Goal: Task Accomplishment & Management: Manage account settings

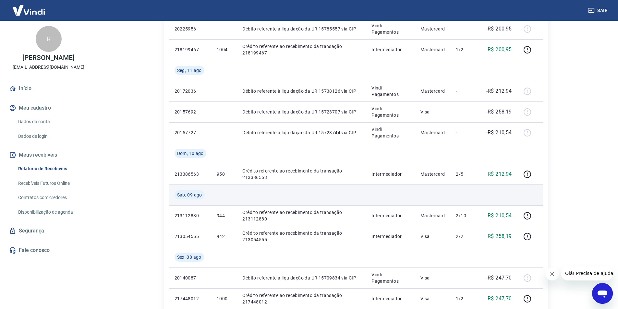
scroll to position [43, 0]
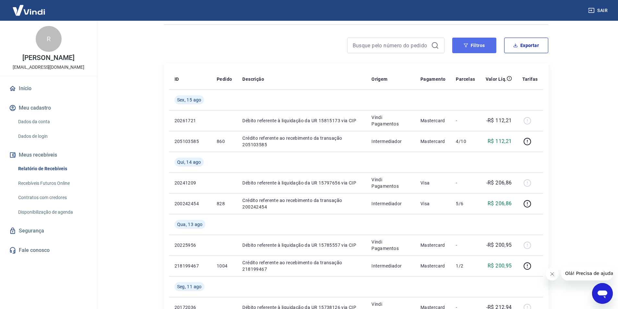
click at [480, 40] on button "Filtros" at bounding box center [474, 46] width 44 height 16
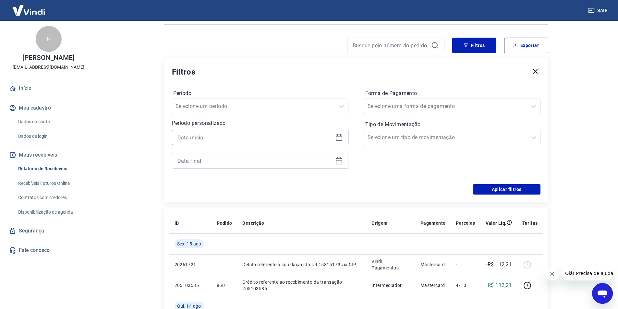
click at [246, 135] on input at bounding box center [255, 138] width 155 height 10
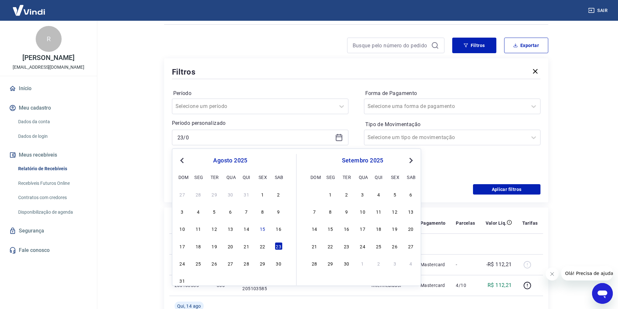
click at [183, 160] on span "Previous Month" at bounding box center [183, 160] width 0 height 7
click at [234, 249] on div "23" at bounding box center [231, 246] width 8 height 8
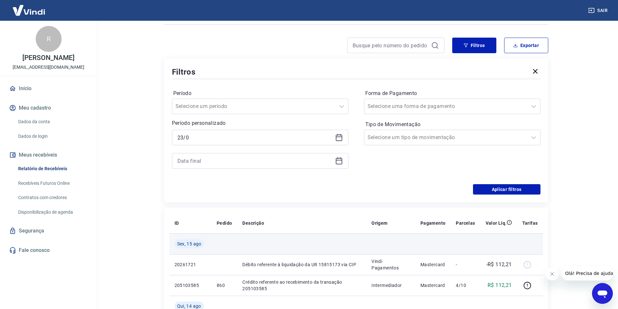
type input "23/07/2025"
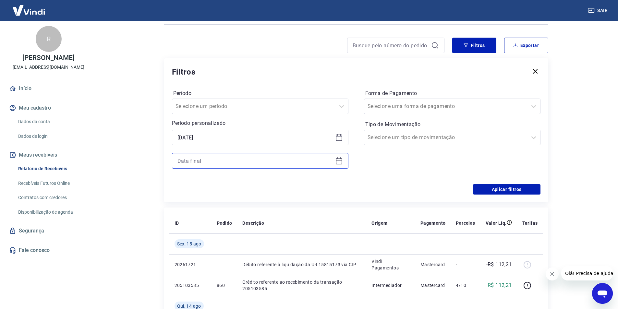
click at [236, 159] on input at bounding box center [255, 161] width 155 height 10
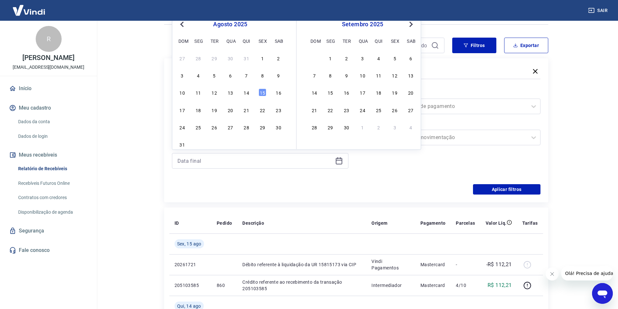
click at [183, 25] on span "Previous Month" at bounding box center [183, 23] width 0 height 7
click at [232, 114] on div "23" at bounding box center [231, 110] width 8 height 8
click at [523, 189] on button "Aplicar filtros" at bounding box center [507, 189] width 68 height 10
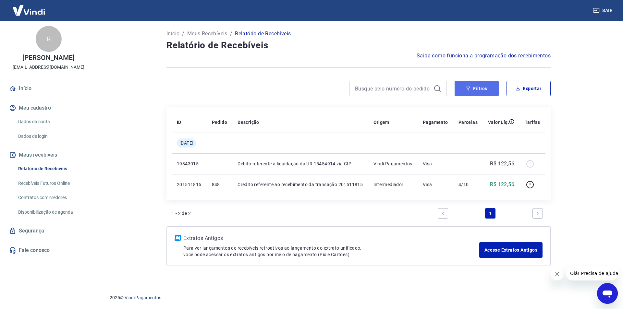
click at [467, 89] on icon "button" at bounding box center [468, 88] width 5 height 5
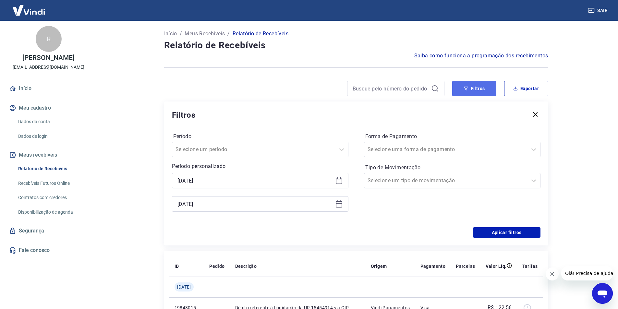
click at [477, 90] on button "Filtros" at bounding box center [474, 89] width 44 height 16
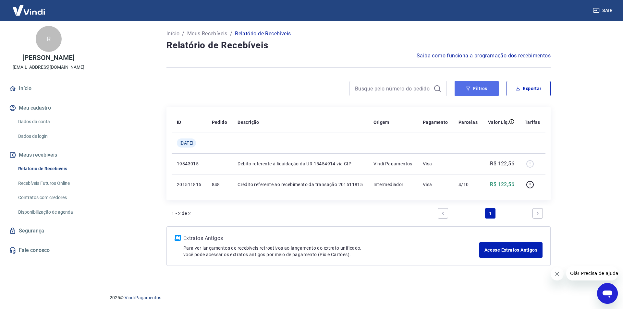
click at [477, 90] on button "Filtros" at bounding box center [477, 89] width 44 height 16
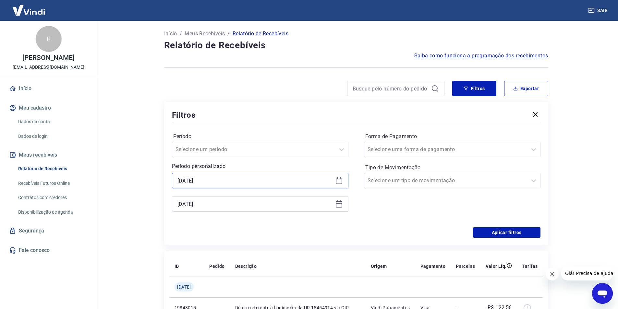
click at [220, 177] on input "23/07/2025" at bounding box center [255, 181] width 155 height 10
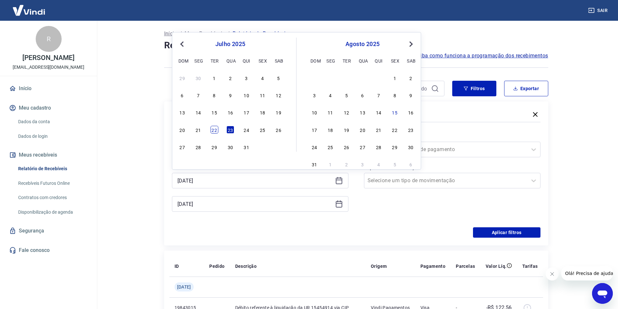
click at [215, 131] on div "22" at bounding box center [215, 130] width 8 height 8
type input "22/07/2025"
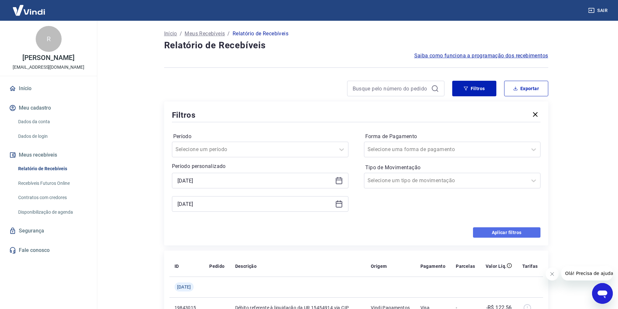
click at [508, 233] on button "Aplicar filtros" at bounding box center [507, 233] width 68 height 10
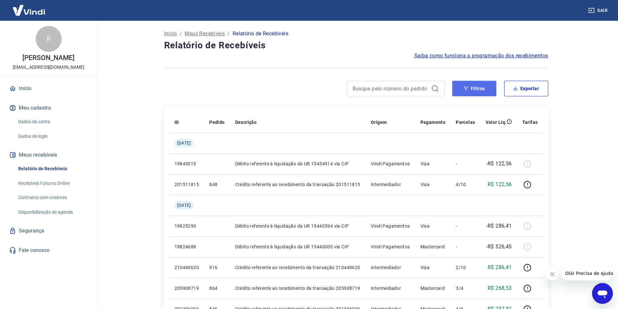
click at [485, 88] on button "Filtros" at bounding box center [474, 89] width 44 height 16
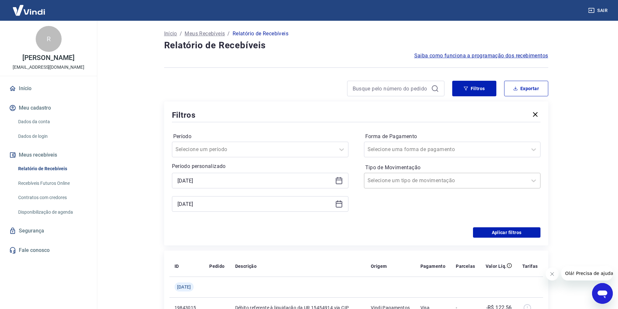
click at [429, 183] on div at bounding box center [446, 180] width 156 height 9
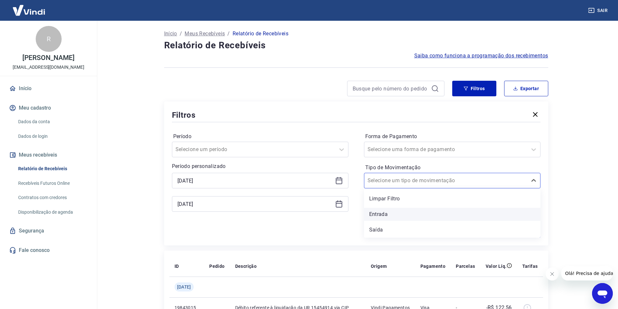
click at [396, 219] on div "Entrada" at bounding box center [452, 214] width 177 height 13
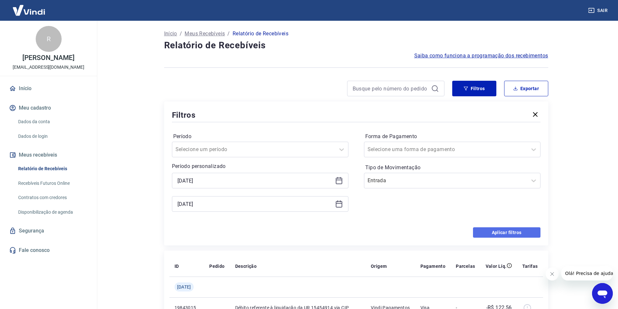
click at [521, 235] on button "Aplicar filtros" at bounding box center [507, 233] width 68 height 10
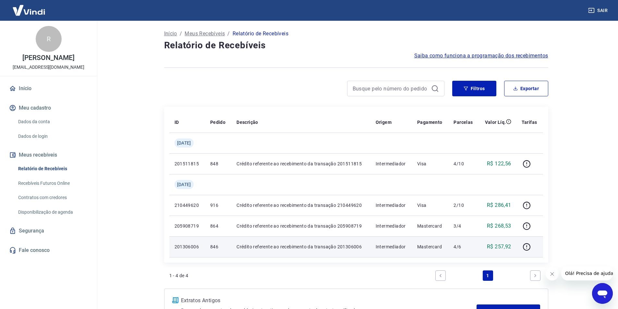
scroll to position [43, 0]
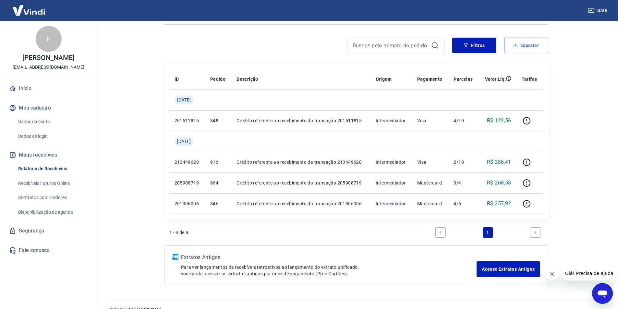
click at [538, 38] on button "Exportar" at bounding box center [526, 46] width 44 height 16
type input "22/07/2025"
type input "23/07/2025"
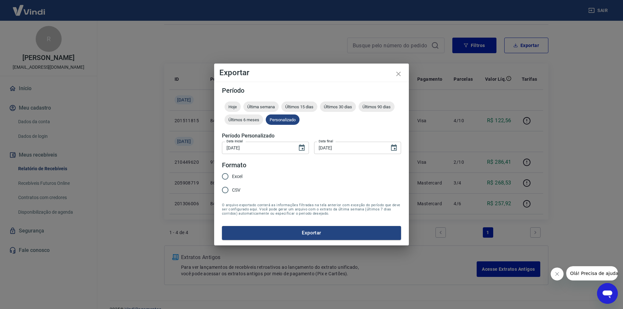
click at [243, 176] on div "Excel CSV" at bounding box center [235, 184] width 26 height 28
click at [233, 178] on span "Excel" at bounding box center [237, 176] width 10 height 7
click at [232, 178] on input "Excel" at bounding box center [225, 177] width 14 height 14
radio input "true"
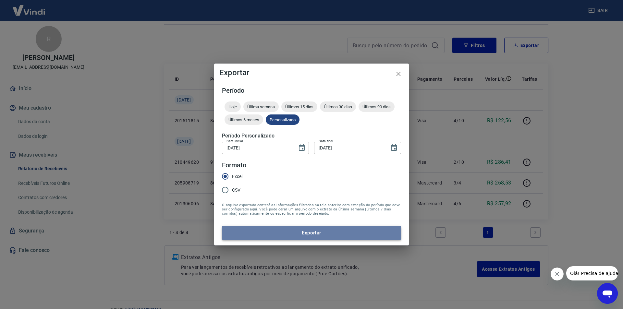
click at [276, 229] on button "Exportar" at bounding box center [311, 233] width 179 height 14
